Goal: Task Accomplishment & Management: Manage account settings

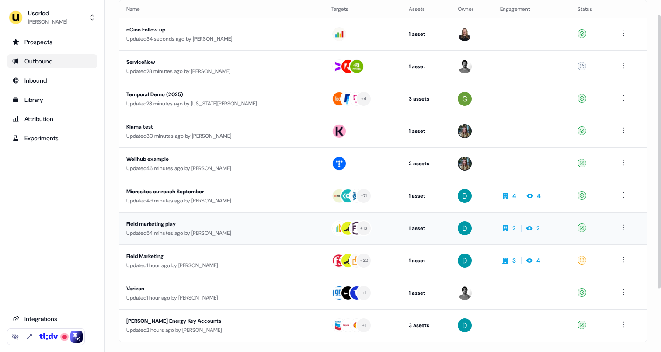
scroll to position [64, 0]
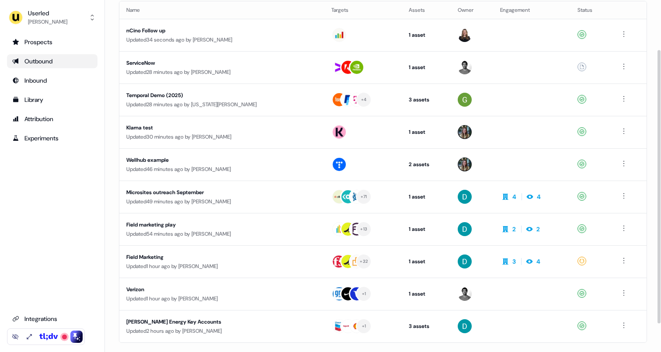
click at [47, 6] on div "Userled [PERSON_NAME] Prospects Outbound Inbound Library Attribution Experiment…" at bounding box center [52, 176] width 105 height 352
click at [49, 13] on div "Userled" at bounding box center [47, 13] width 39 height 9
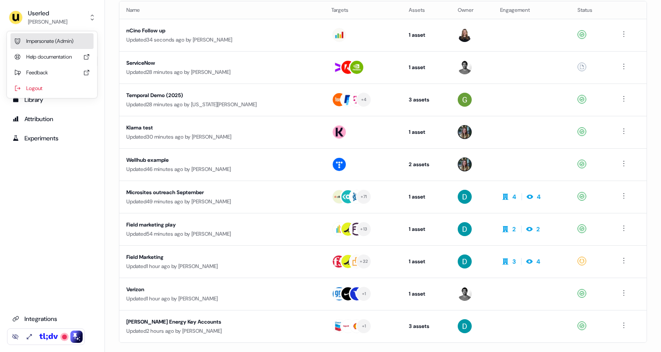
click at [66, 42] on div "Impersonate (Admin)" at bounding box center [51, 41] width 83 height 16
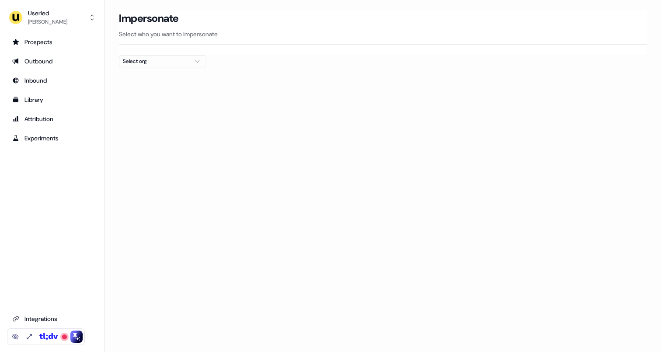
click at [149, 62] on div "Select org" at bounding box center [156, 61] width 66 height 9
type input "****"
click at [161, 92] on div "Beavr" at bounding box center [162, 93] width 87 height 14
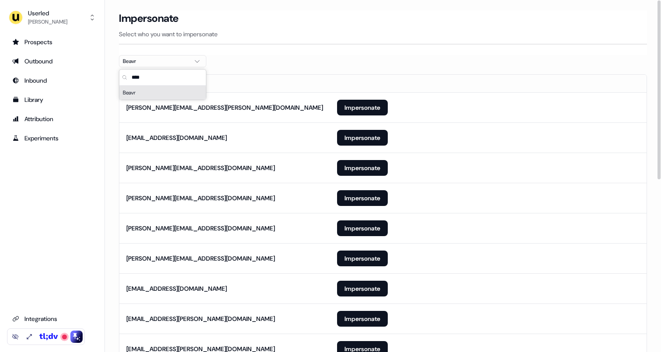
click at [304, 68] on div at bounding box center [383, 70] width 528 height 7
click at [367, 109] on button "Impersonate" at bounding box center [362, 108] width 51 height 16
